Goal: Information Seeking & Learning: Learn about a topic

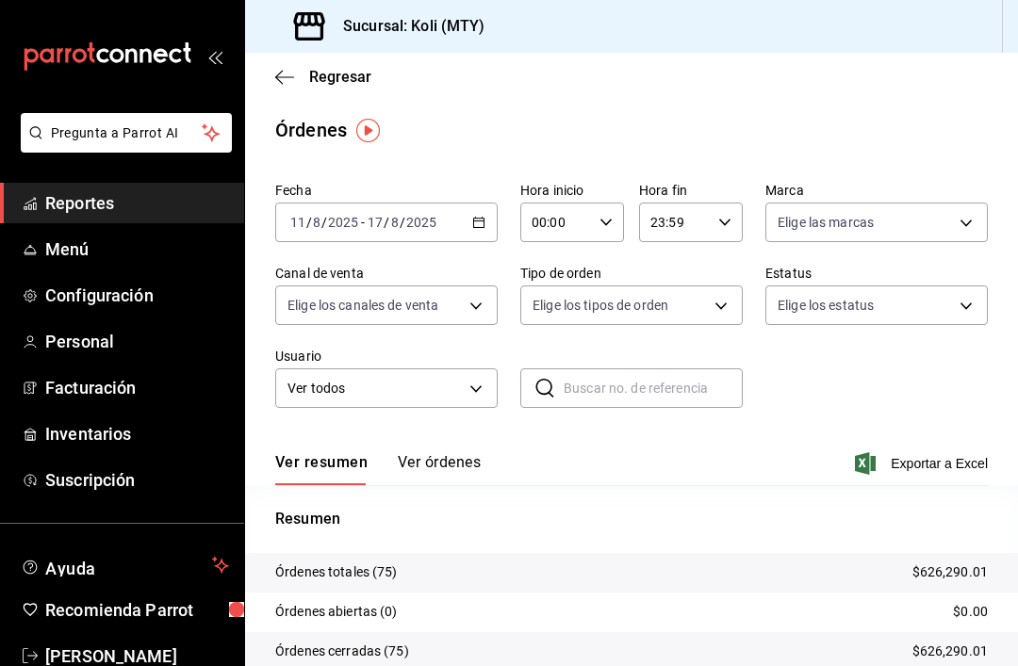
click at [287, 73] on icon "button" at bounding box center [284, 77] width 19 height 17
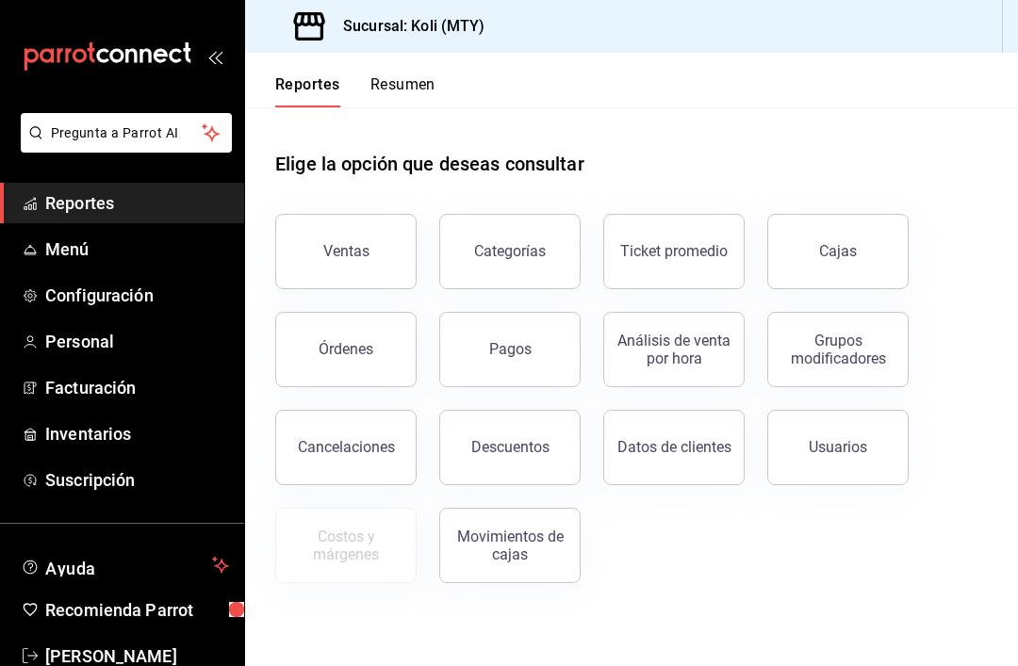
click at [354, 240] on button "Ventas" at bounding box center [345, 251] width 141 height 75
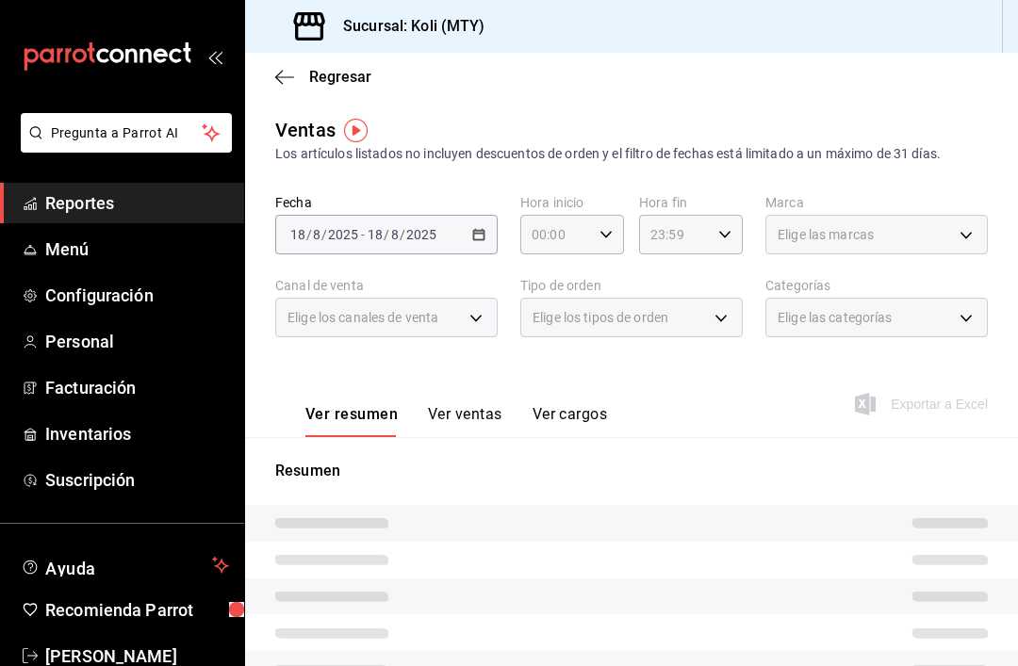
click at [467, 230] on div "[DATE] [DATE] - [DATE] [DATE]" at bounding box center [386, 235] width 222 height 40
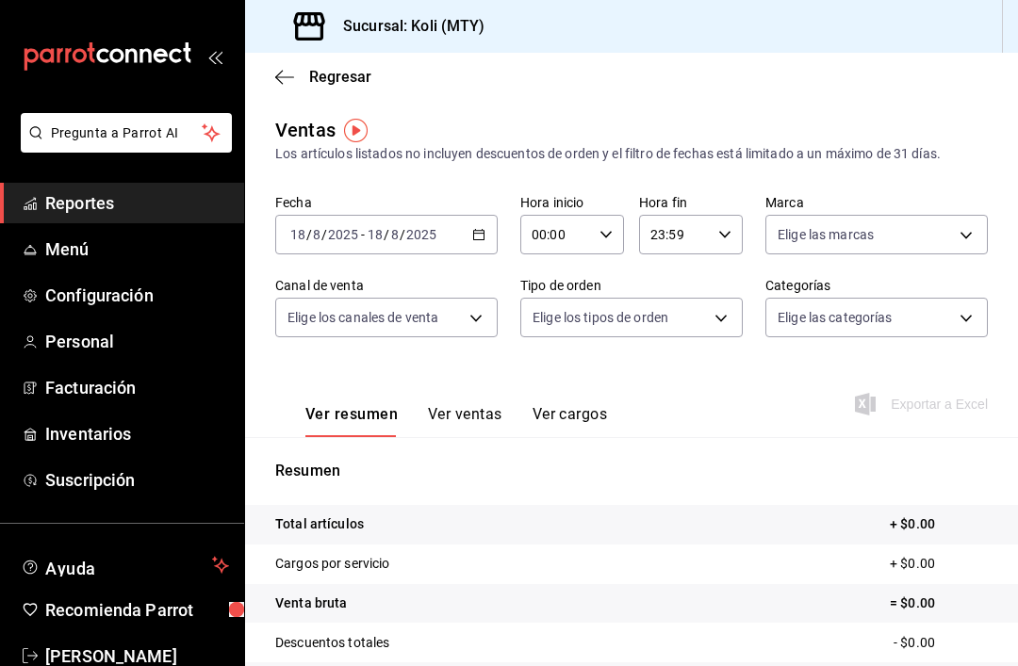
click at [472, 235] on icon "button" at bounding box center [478, 234] width 13 height 13
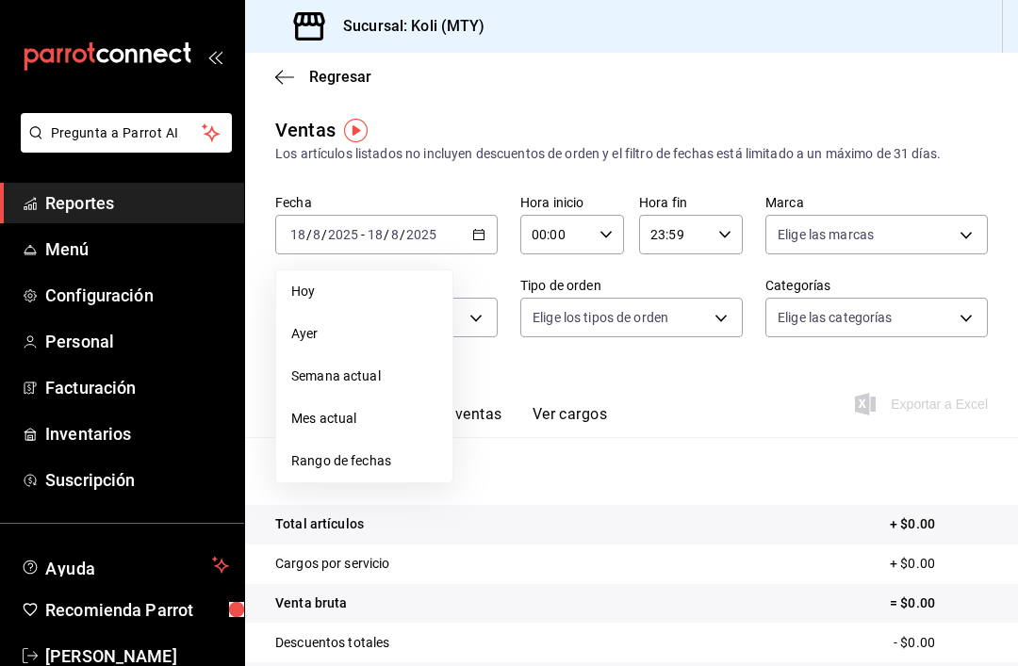
click at [367, 467] on span "Rango de fechas" at bounding box center [364, 461] width 146 height 20
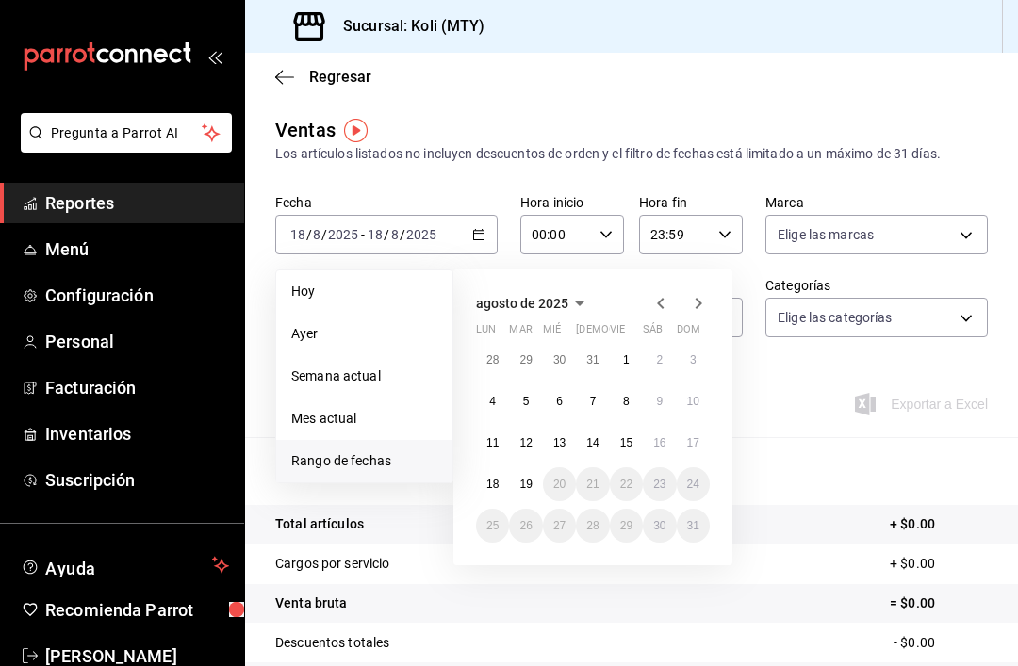
click at [560, 301] on span "agosto de 2025" at bounding box center [522, 303] width 92 height 15
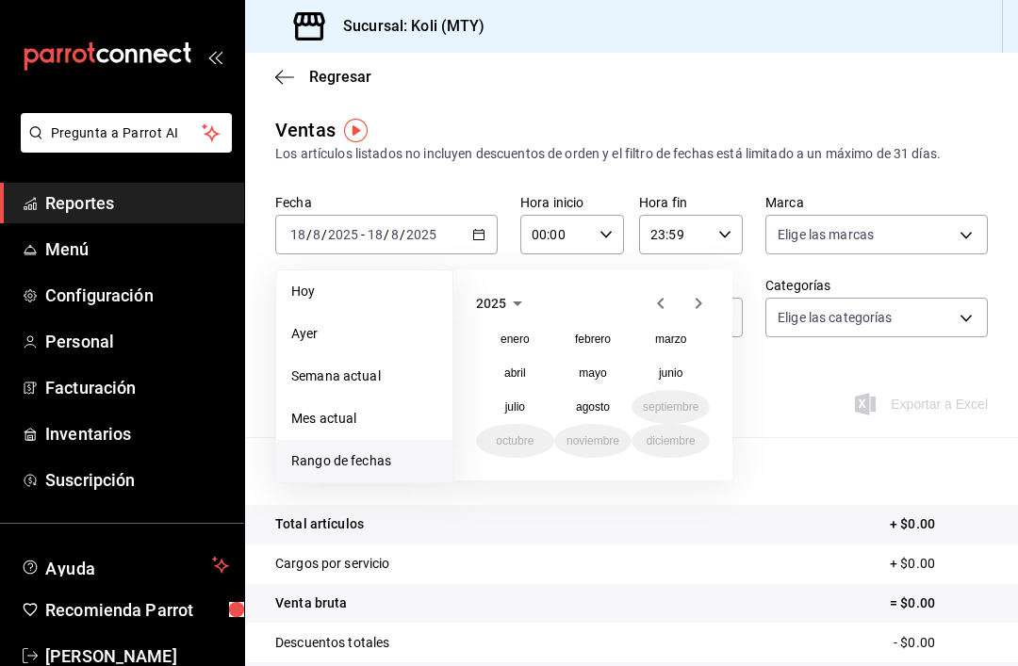
click at [527, 373] on button "abril" at bounding box center [515, 373] width 78 height 34
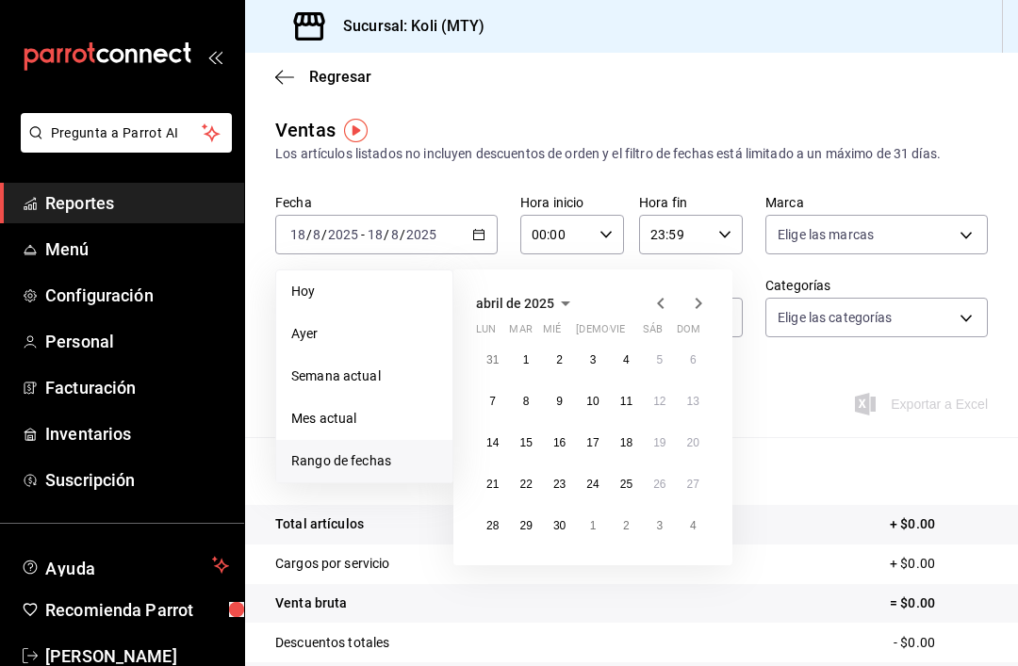
click at [697, 301] on icon "button" at bounding box center [699, 303] width 7 height 11
click at [693, 303] on icon "button" at bounding box center [698, 303] width 23 height 23
click at [661, 301] on icon "button" at bounding box center [660, 303] width 7 height 11
click at [660, 301] on icon "button" at bounding box center [660, 303] width 7 height 11
click at [515, 361] on button "1" at bounding box center [525, 360] width 33 height 34
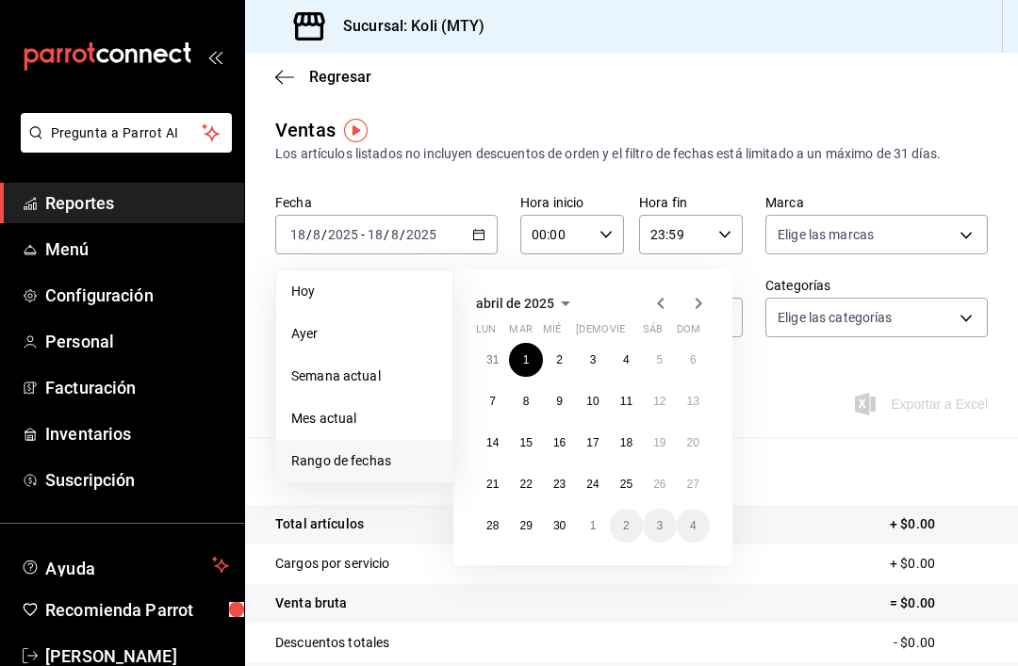
click at [692, 301] on icon "button" at bounding box center [698, 303] width 23 height 23
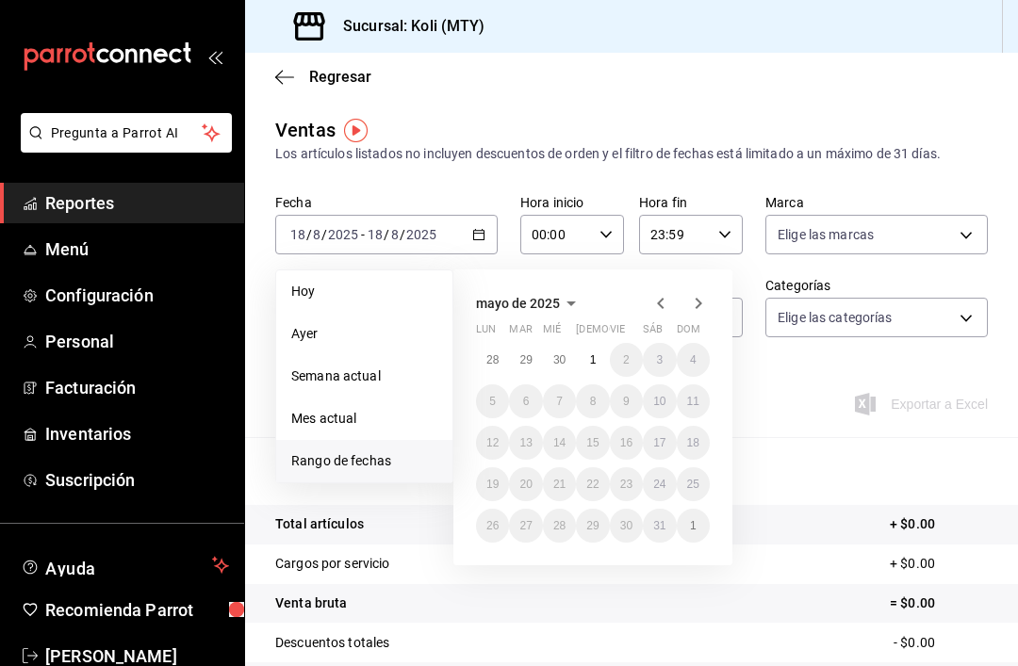
click at [697, 295] on icon "button" at bounding box center [698, 303] width 23 height 23
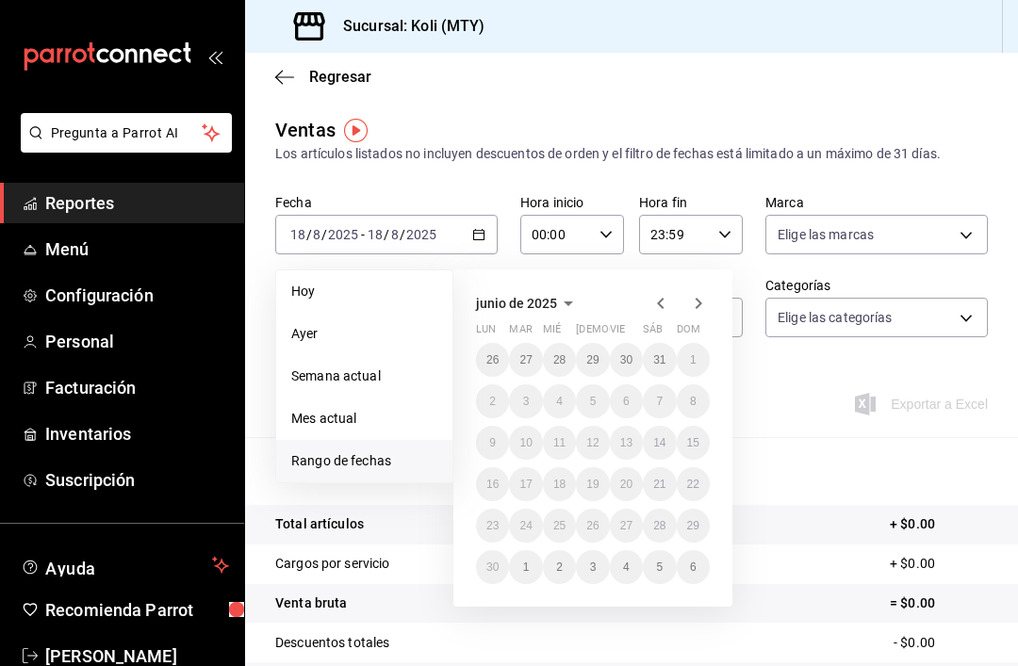
click at [664, 298] on icon "button" at bounding box center [660, 303] width 23 height 23
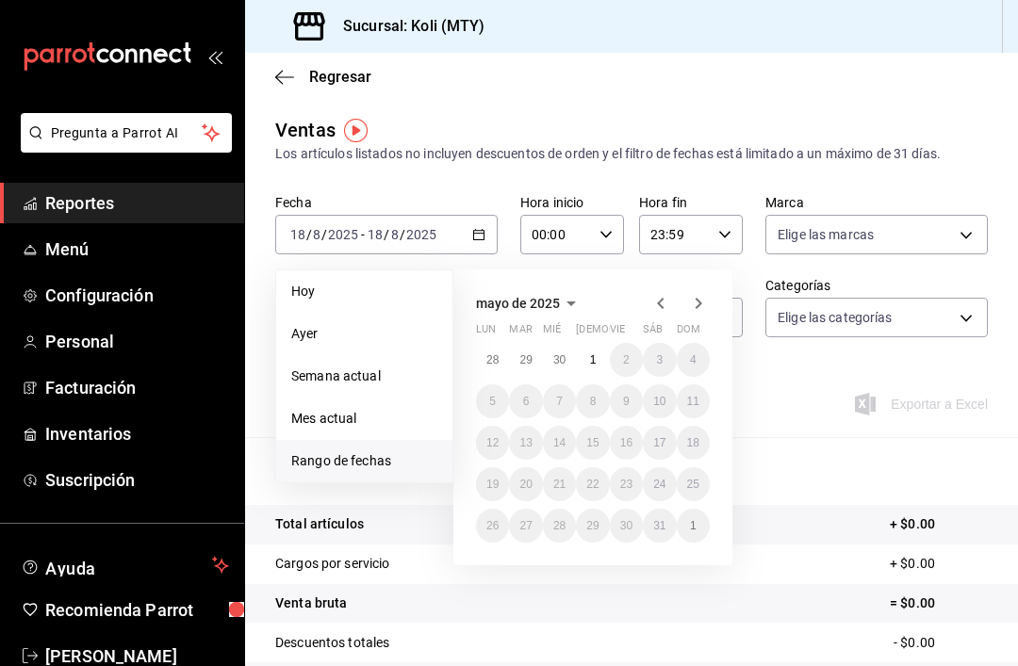
click at [664, 299] on icon "button" at bounding box center [660, 303] width 7 height 11
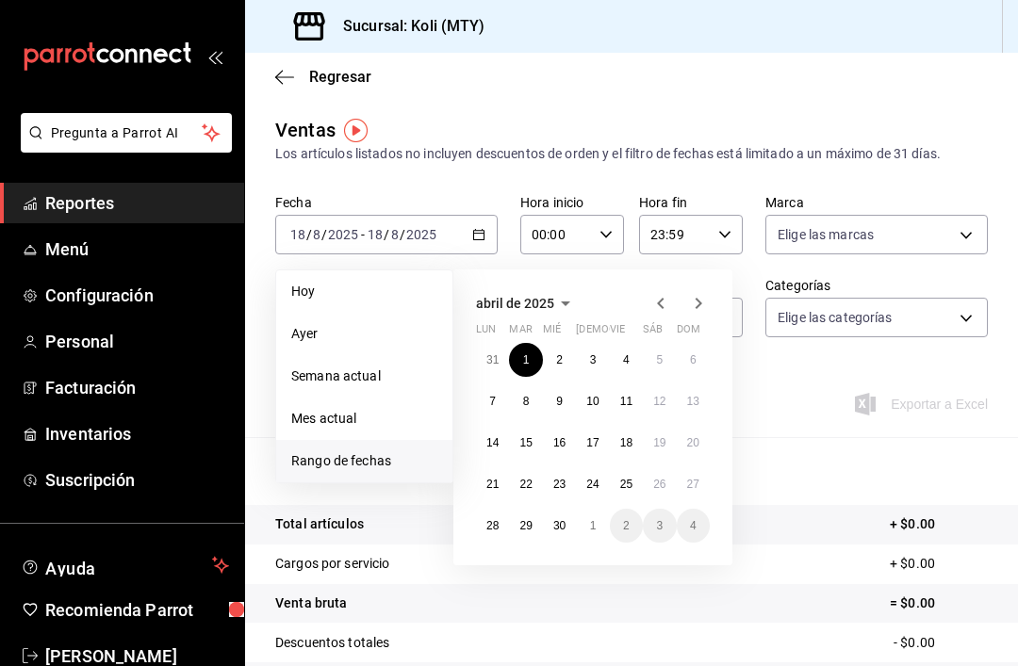
click at [553, 522] on abbr "30" at bounding box center [559, 525] width 12 height 13
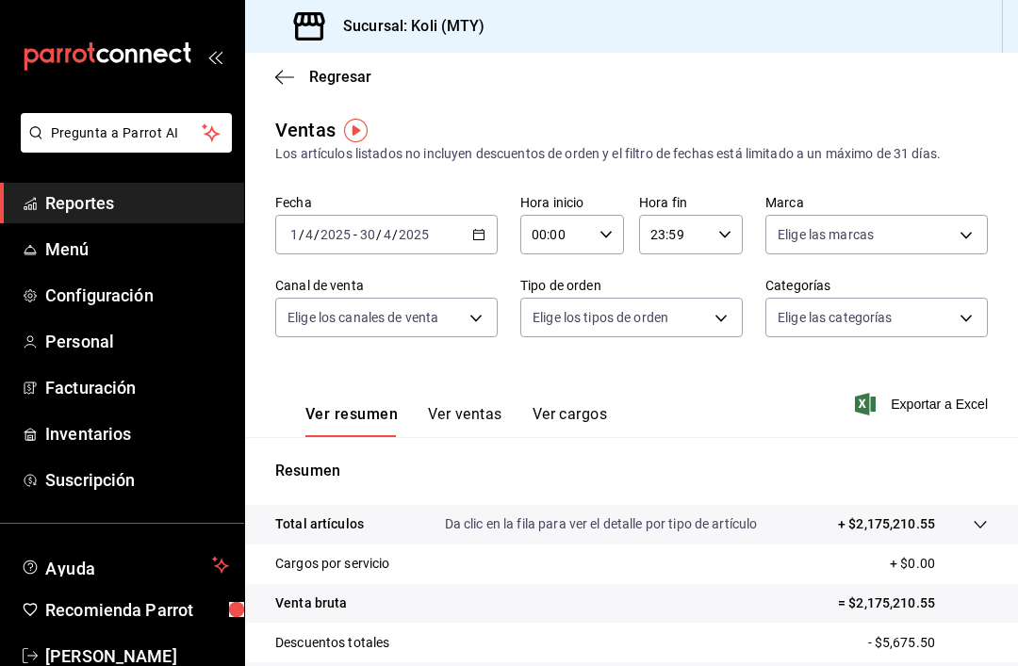
click at [933, 322] on body "Pregunta a Parrot AI Reportes Menú Configuración Personal Facturación Inventari…" at bounding box center [509, 333] width 1018 height 666
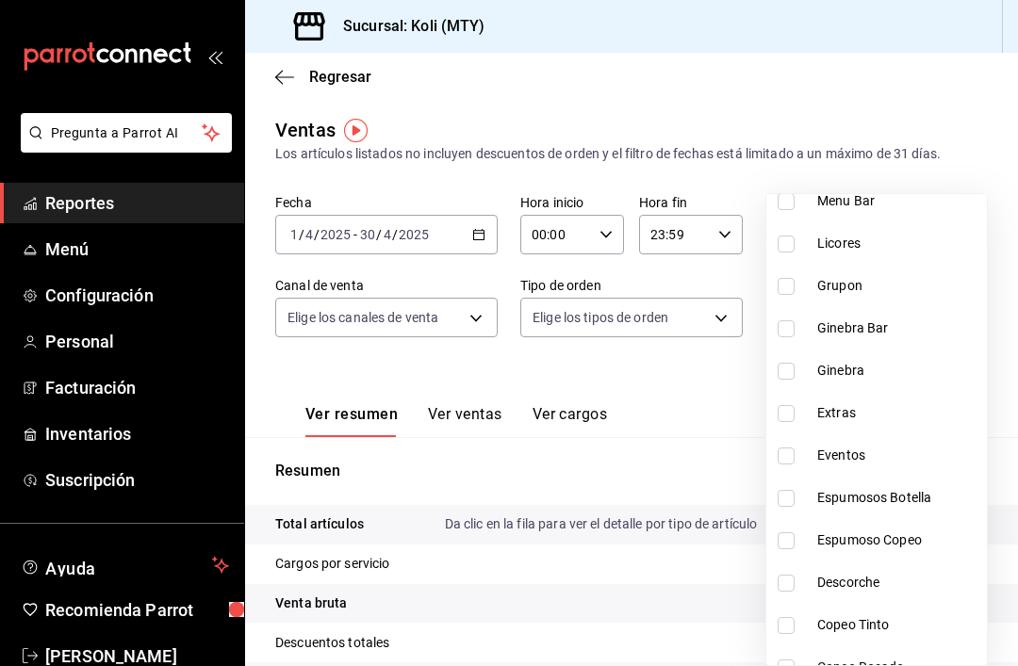
scroll to position [1566, 0]
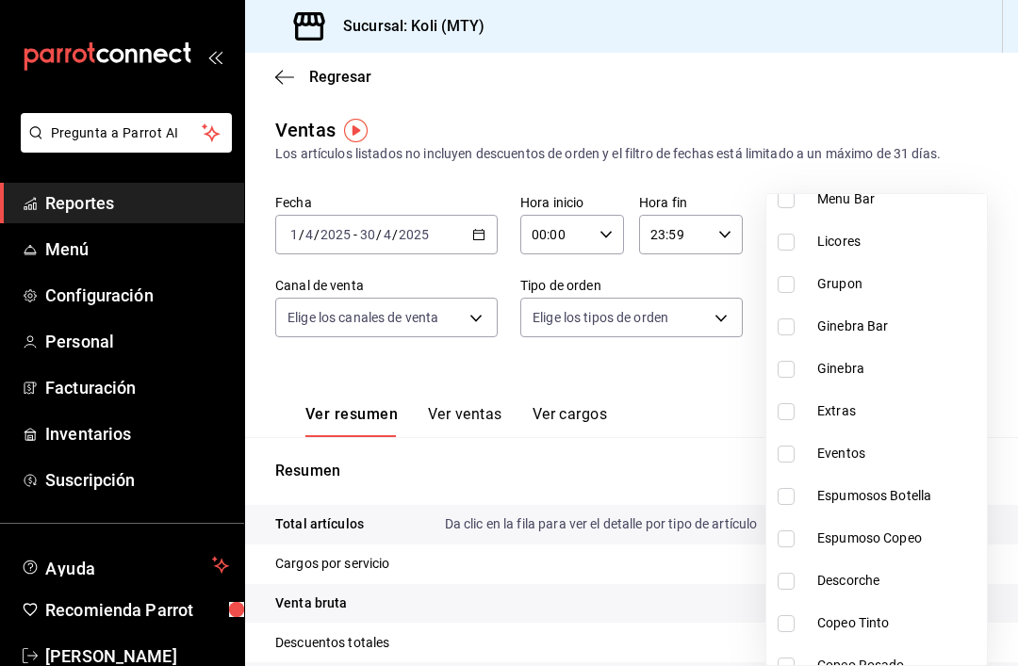
click at [792, 496] on input "checkbox" at bounding box center [786, 496] width 17 height 17
checkbox input "true"
type input "87e0ea4d-f038-4fe6-bbee-e7ade81965a8"
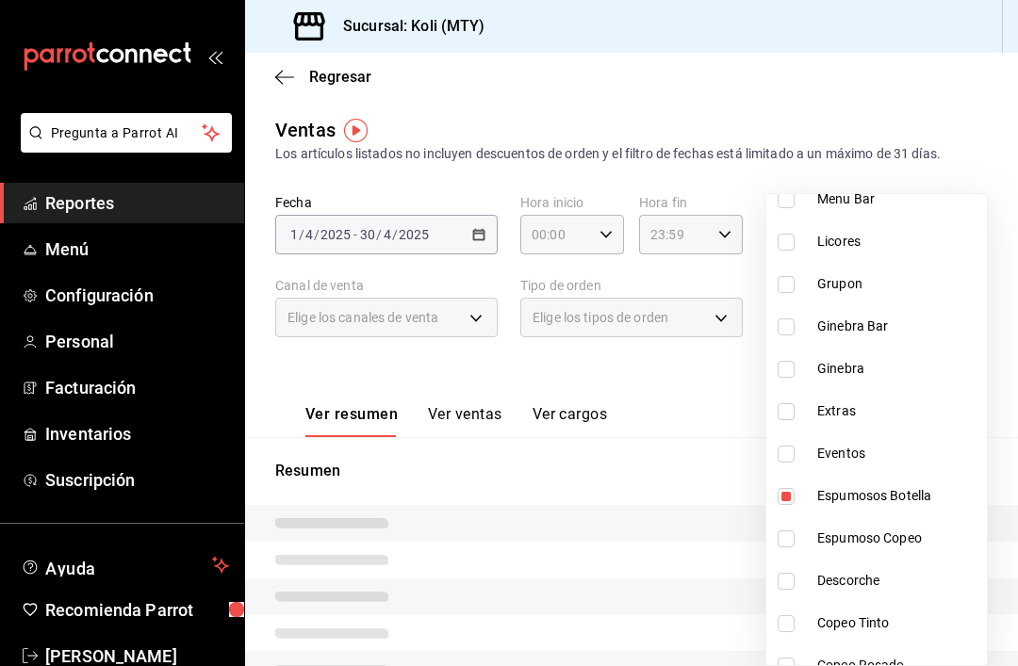
click at [786, 537] on input "checkbox" at bounding box center [786, 539] width 17 height 17
checkbox input "true"
type input "87e0ea4d-f038-4fe6-bbee-e7ade81965a8,03315356-1732-464b-bd16-0f2595326148"
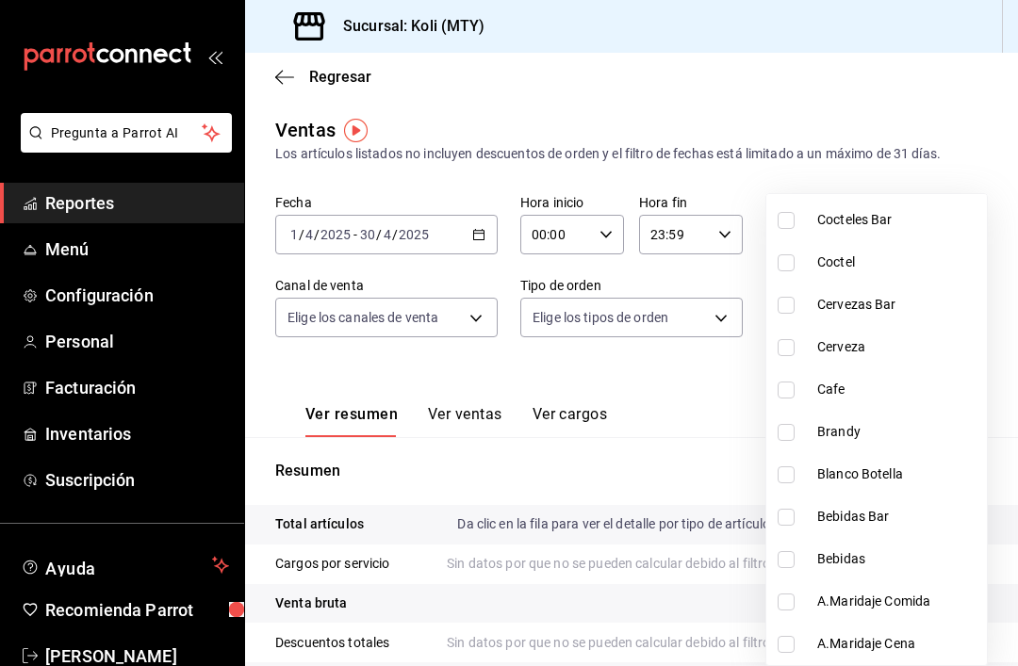
scroll to position [2139, 0]
click at [787, 597] on input "checkbox" at bounding box center [786, 602] width 17 height 17
checkbox input "true"
type input "87e0ea4d-f038-4fe6-bbee-e7ade81965a8,03315356-1732-464b-bd16-0f2595326148,a4966…"
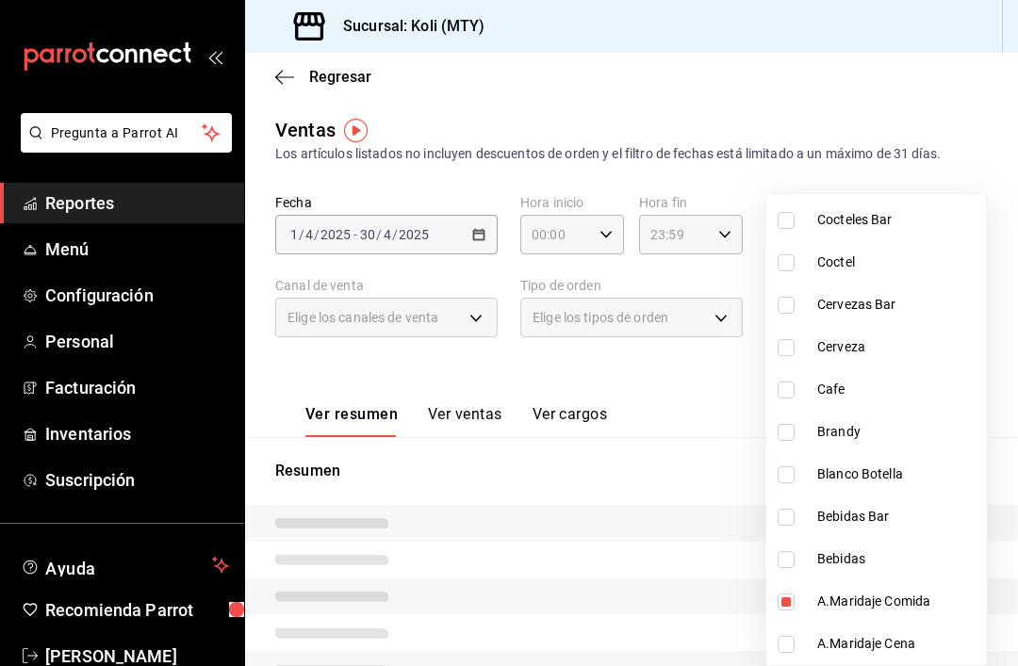
click at [788, 644] on input "checkbox" at bounding box center [786, 644] width 17 height 17
checkbox input "true"
type input "87e0ea4d-f038-4fe6-bbee-e7ade81965a8,03315356-1732-464b-bd16-0f2595326148,a4966…"
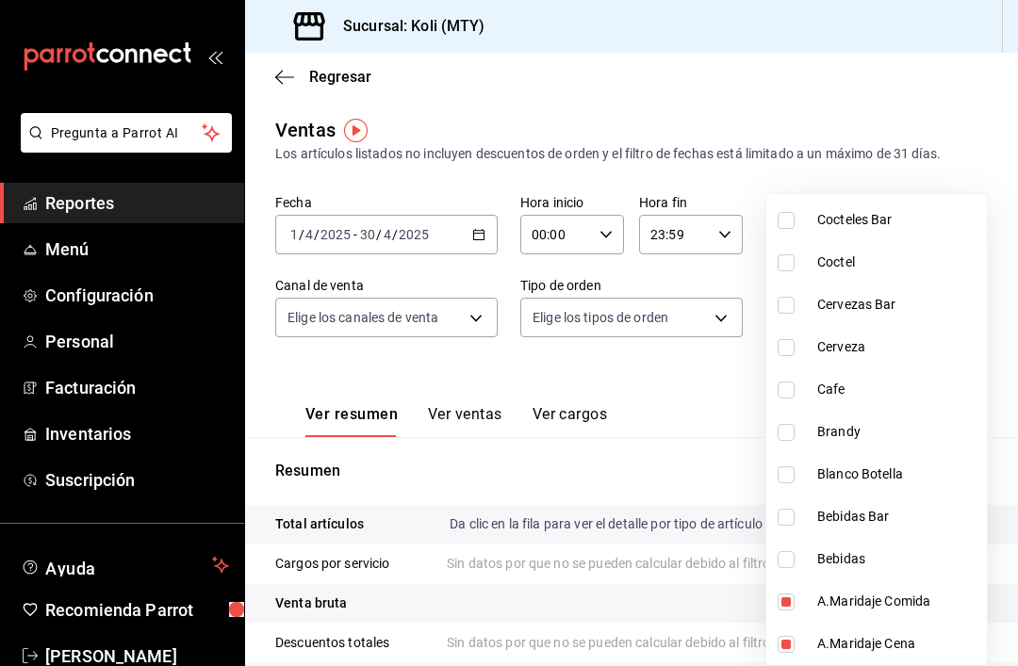
click at [718, 435] on div at bounding box center [509, 333] width 1018 height 666
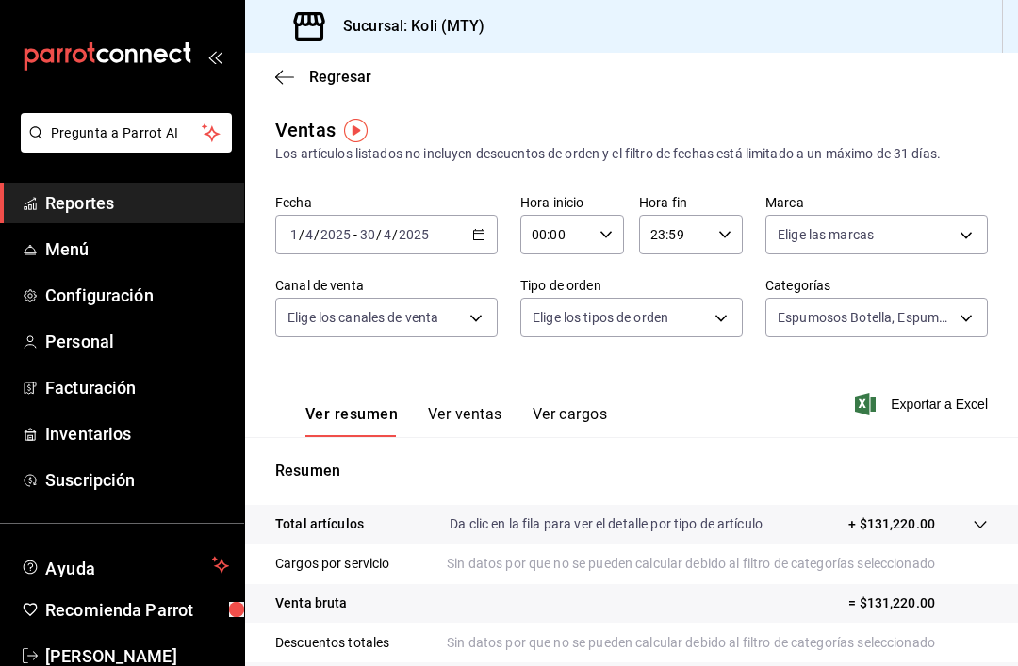
click at [458, 424] on button "Ver ventas" at bounding box center [465, 421] width 74 height 32
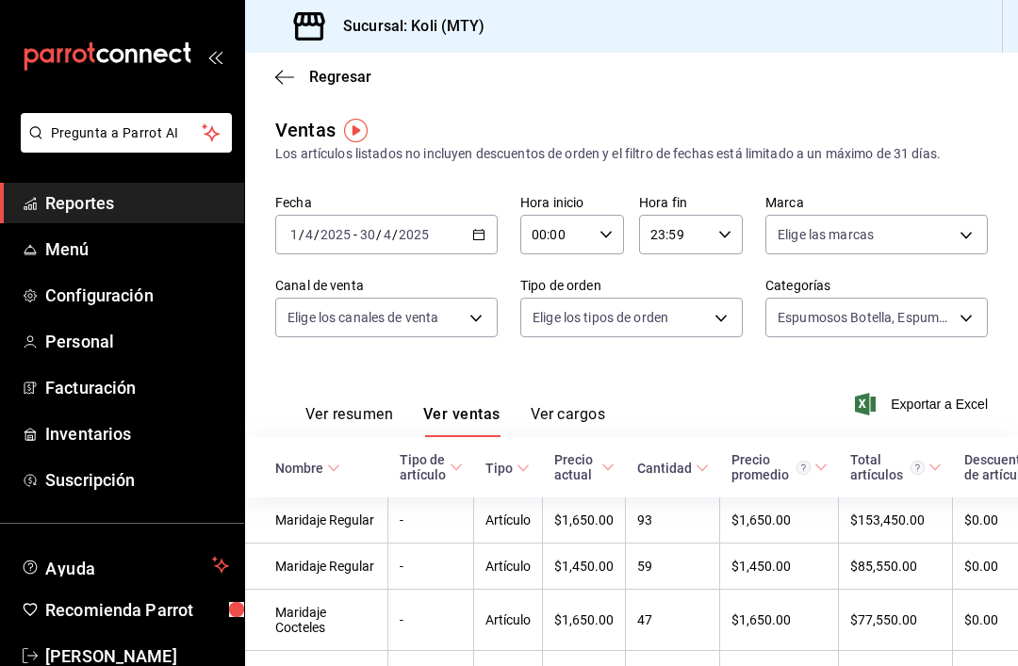
click at [468, 235] on div "[DATE] [DATE] - [DATE] [DATE]" at bounding box center [386, 235] width 222 height 40
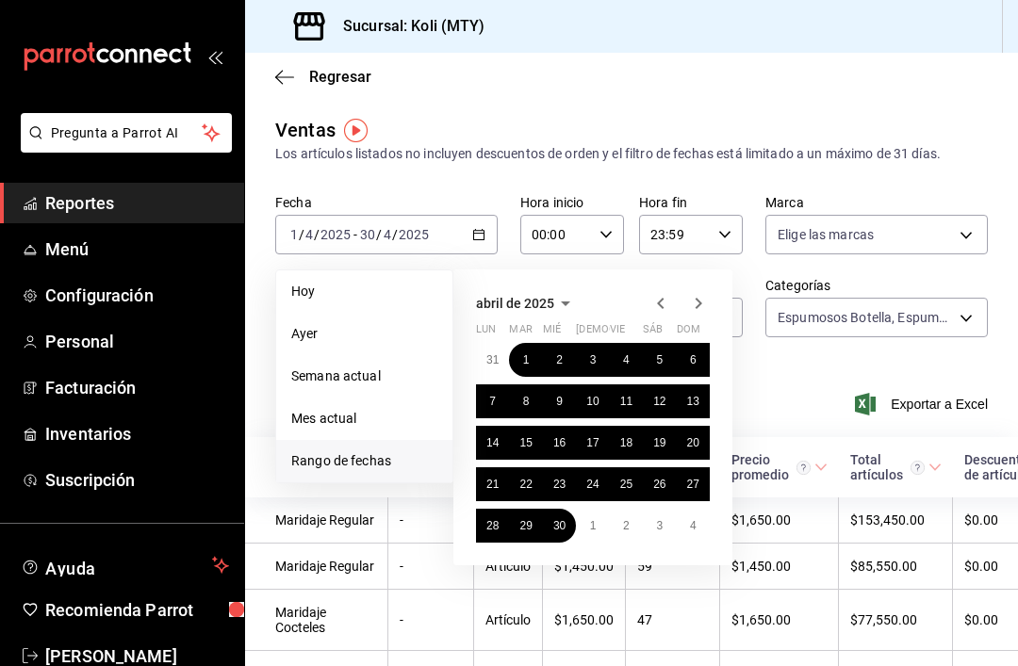
click at [583, 519] on button "1" at bounding box center [592, 526] width 33 height 34
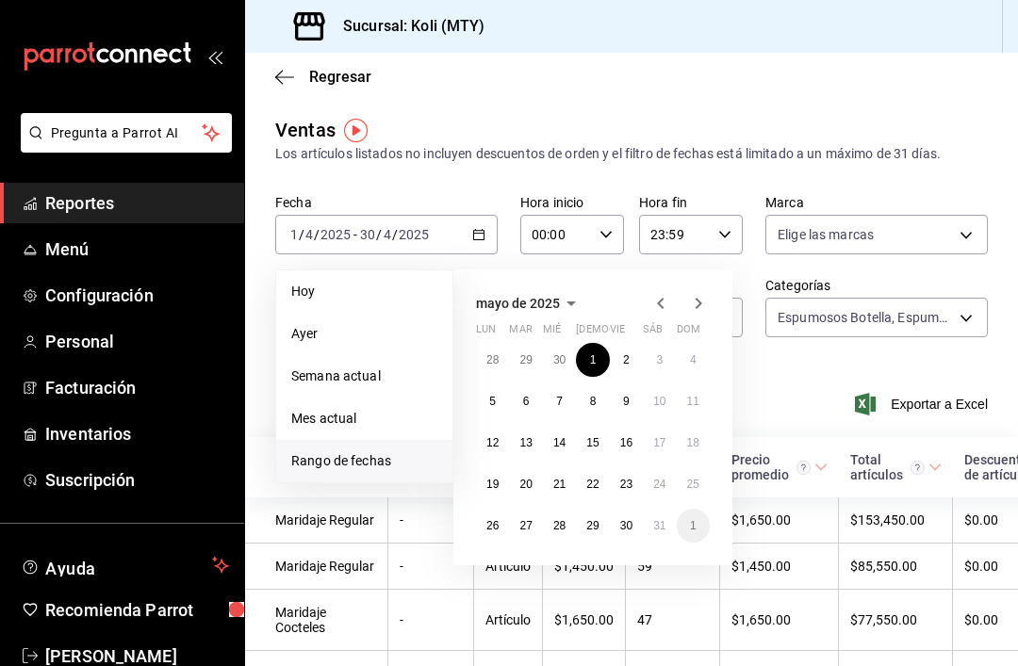
click at [628, 526] on abbr "30" at bounding box center [626, 525] width 12 height 13
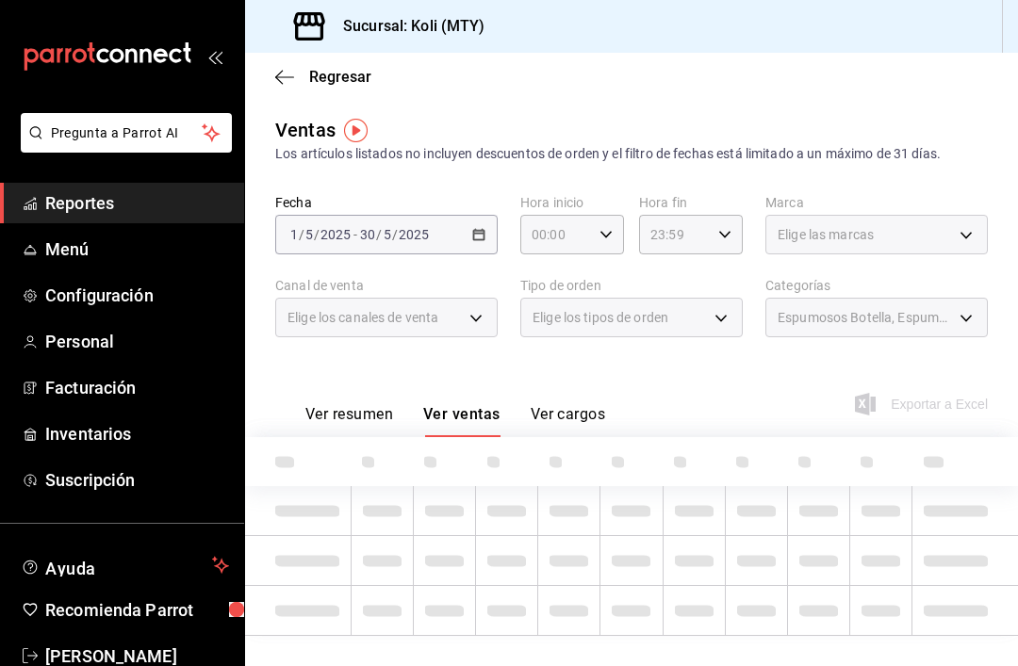
click at [465, 242] on div "[DATE] [DATE] - [DATE] [DATE]" at bounding box center [386, 235] width 222 height 40
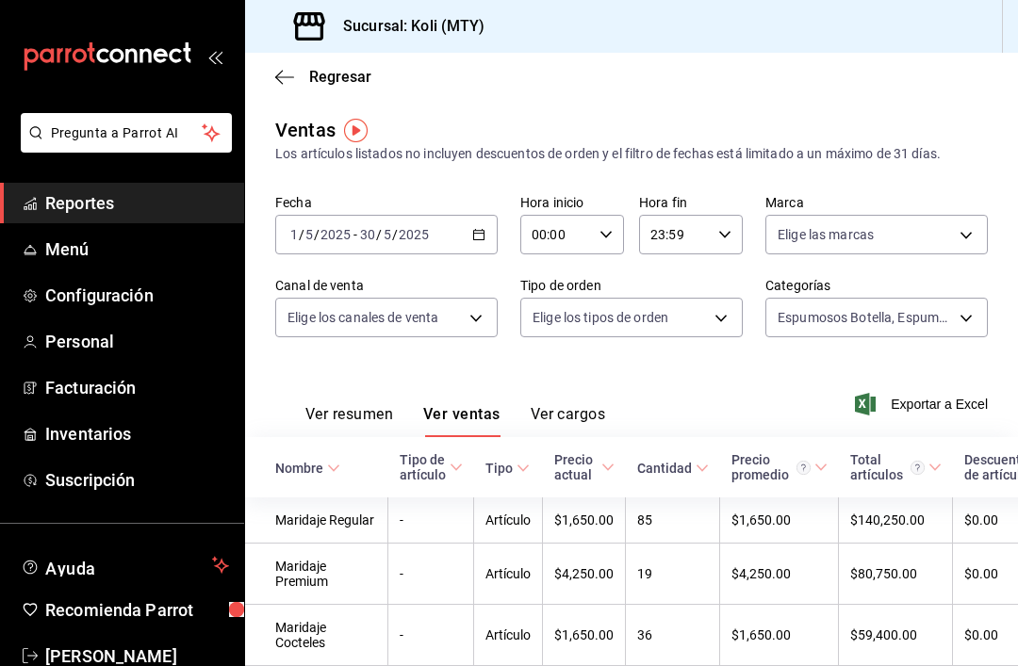
click at [479, 232] on icon "button" at bounding box center [478, 234] width 13 height 13
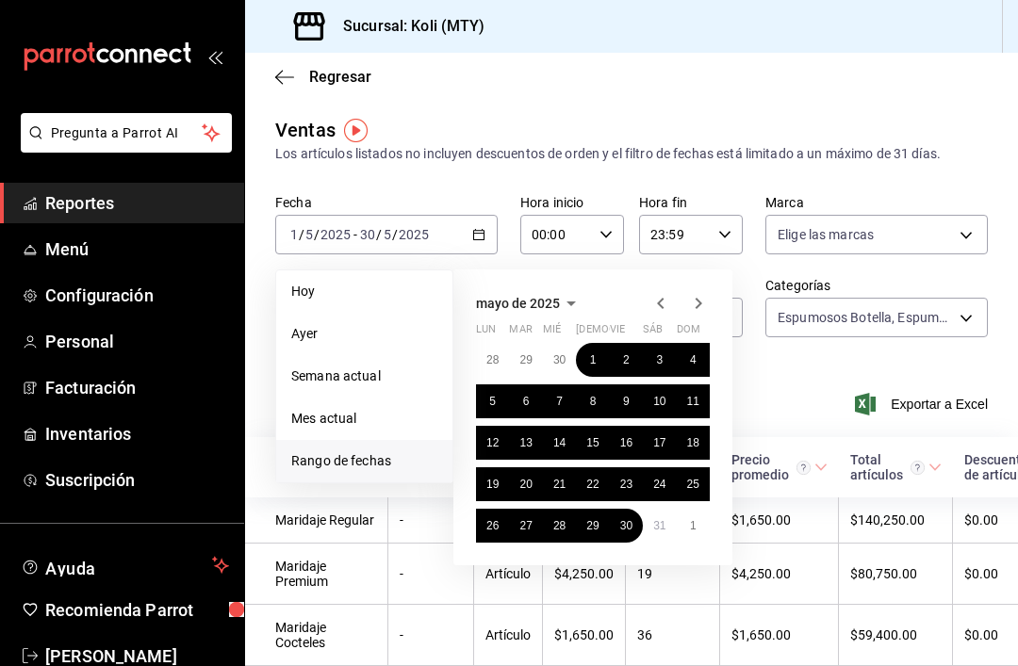
click at [646, 519] on button "31" at bounding box center [659, 526] width 33 height 34
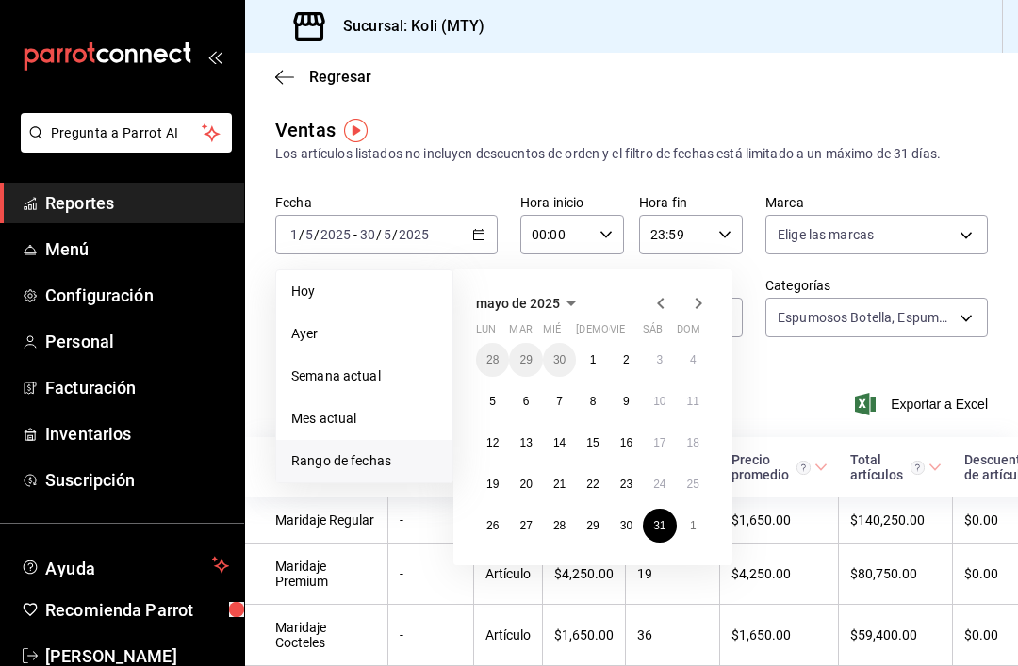
click at [583, 349] on button "1" at bounding box center [592, 360] width 33 height 34
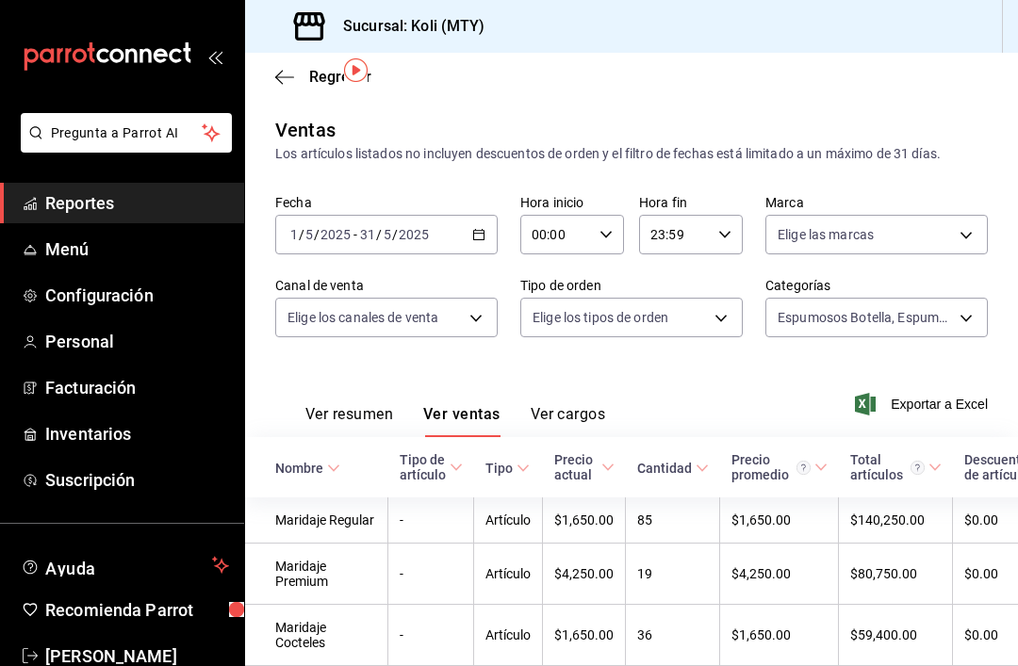
click at [467, 215] on div "[DATE] [DATE] - [DATE] [DATE]" at bounding box center [386, 235] width 222 height 40
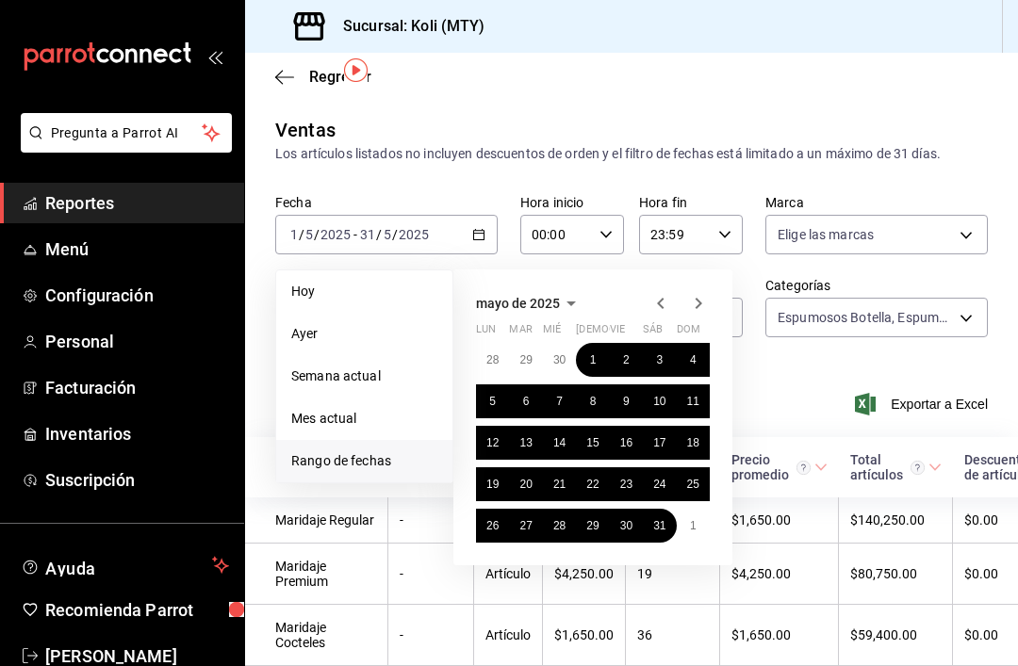
click at [691, 519] on abbr "1" at bounding box center [693, 525] width 7 height 13
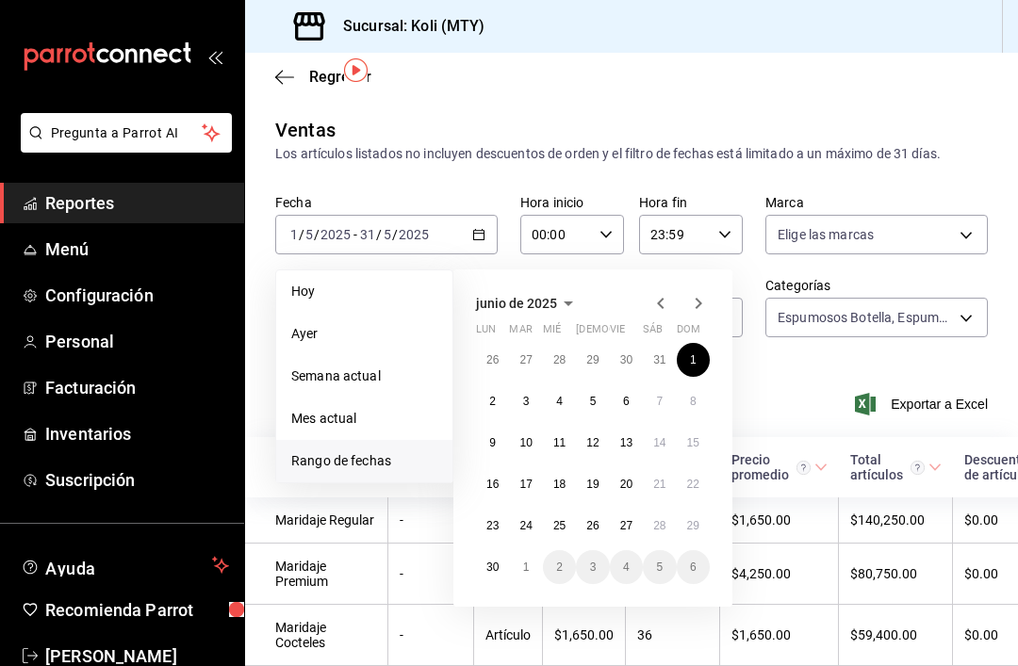
click at [496, 561] on abbr "30" at bounding box center [492, 567] width 12 height 13
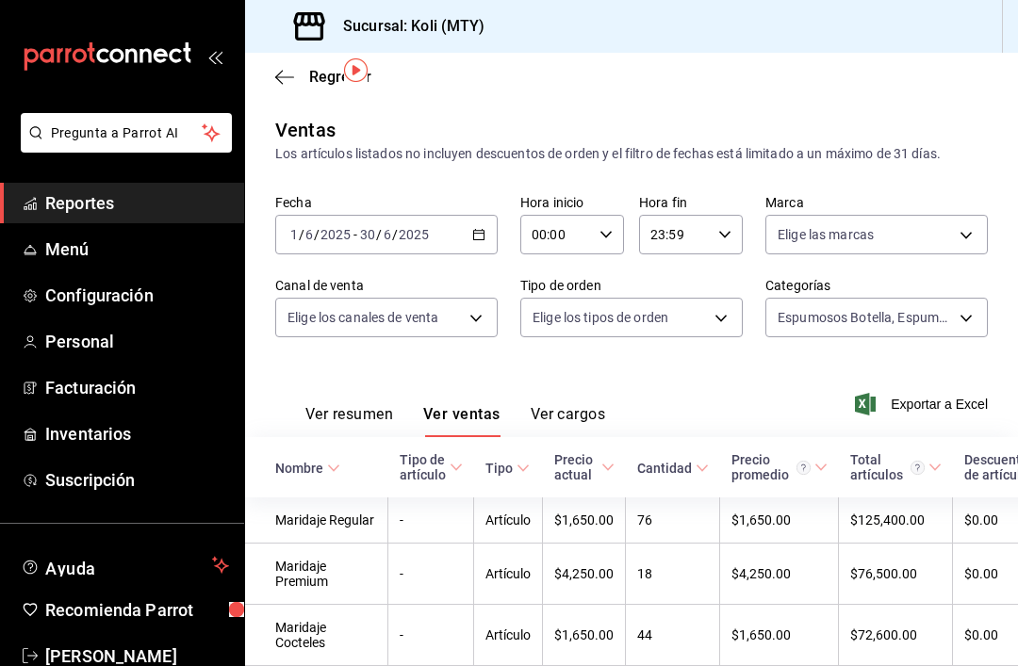
click at [468, 215] on div "[DATE] [DATE] - [DATE] [DATE]" at bounding box center [386, 235] width 222 height 40
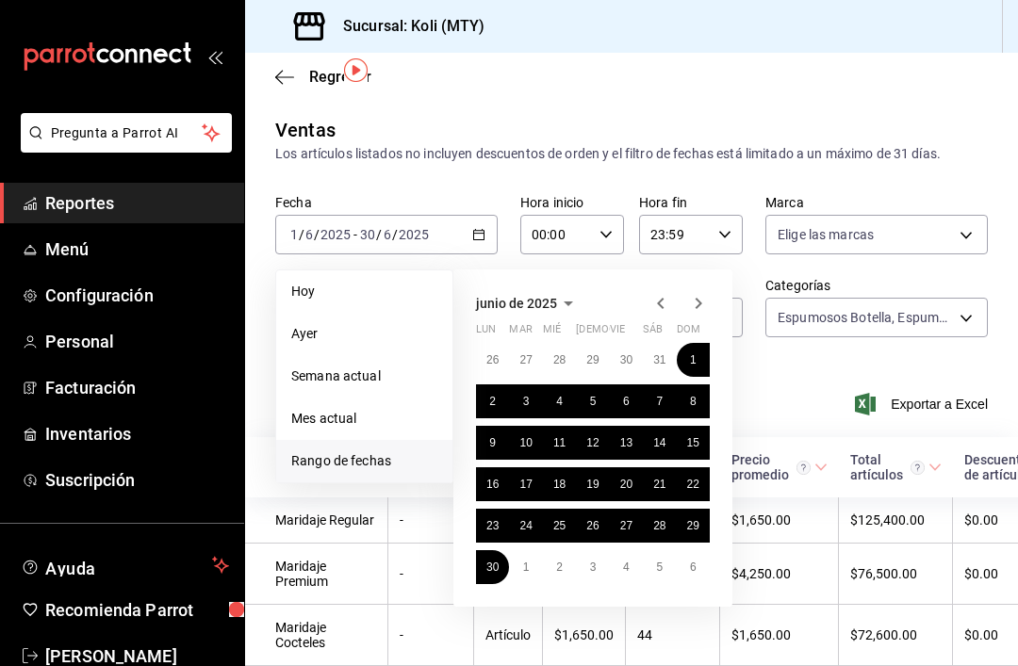
click at [524, 561] on abbr "1" at bounding box center [526, 567] width 7 height 13
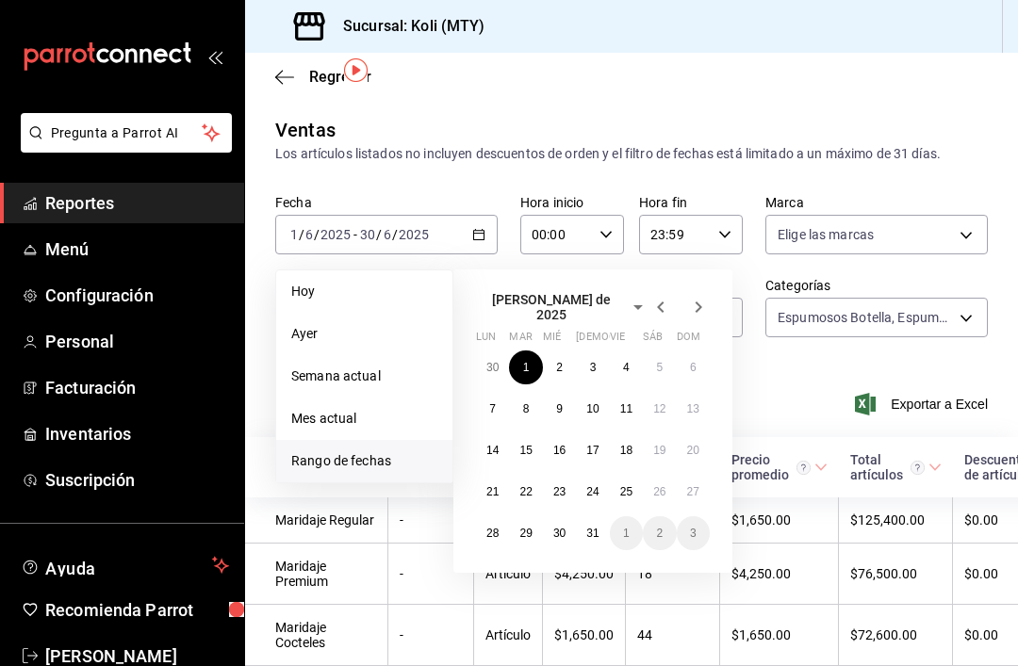
click at [589, 527] on abbr "31" at bounding box center [592, 533] width 12 height 13
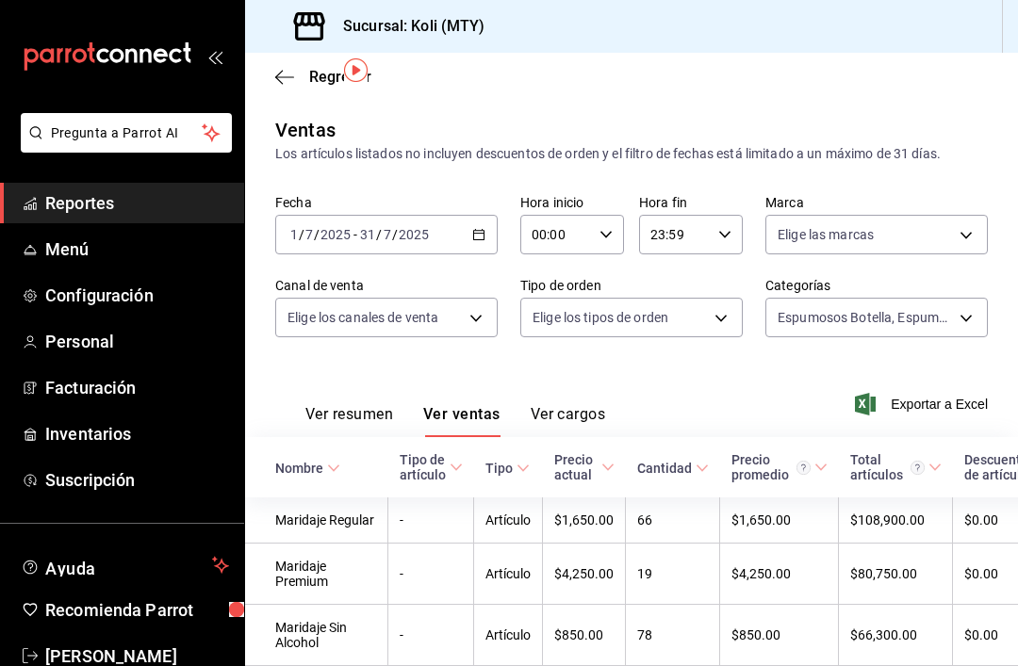
click at [483, 229] on \(Stroke\) "button" at bounding box center [482, 229] width 1 height 1
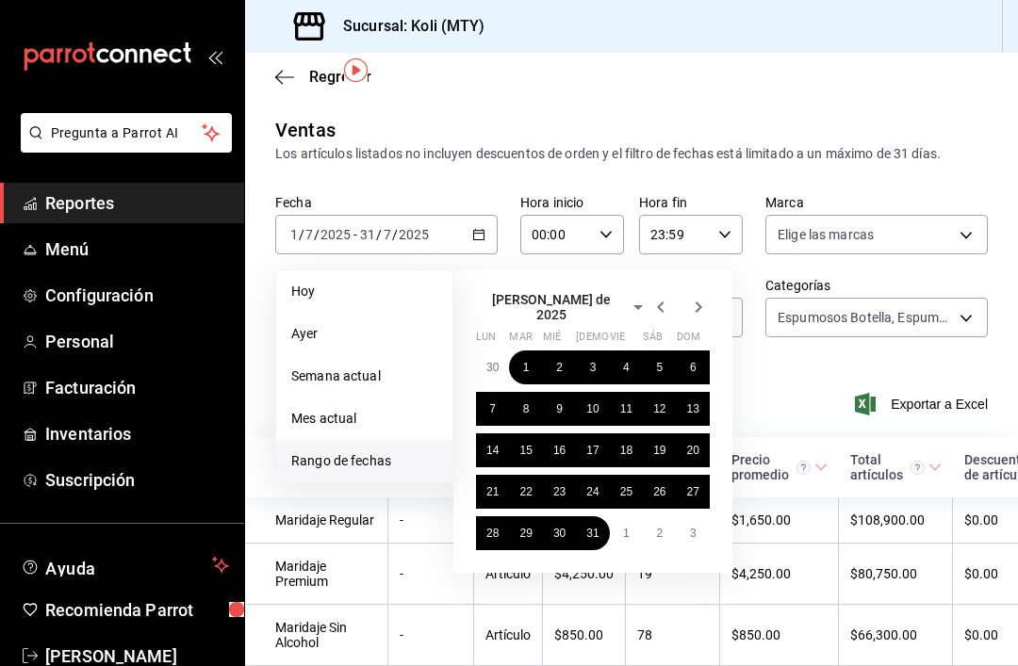
click at [615, 516] on button "1" at bounding box center [626, 533] width 33 height 34
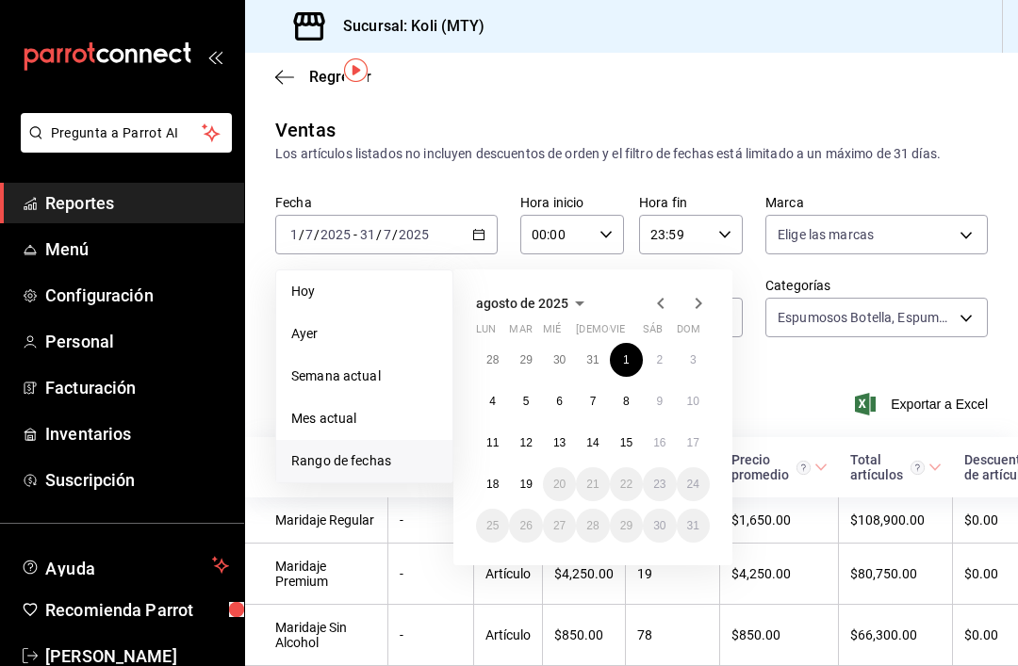
click at [523, 478] on abbr "19" at bounding box center [525, 484] width 12 height 13
